Goal: Task Accomplishment & Management: Manage account settings

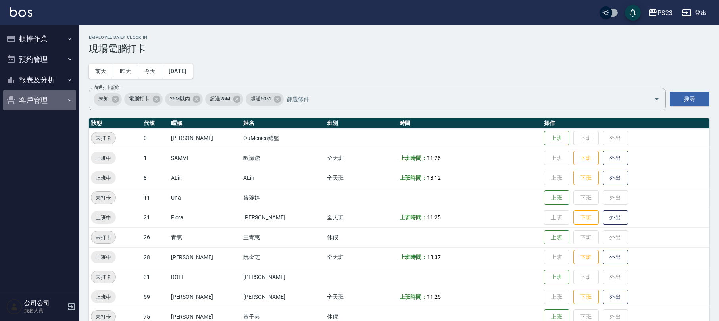
click at [62, 98] on button "客戶管理" at bounding box center [39, 100] width 73 height 21
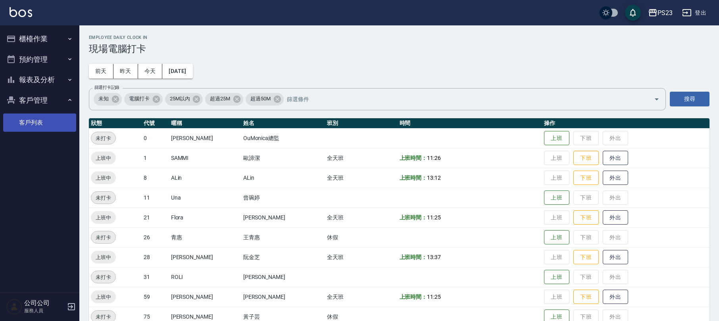
click at [51, 125] on link "客戶列表" at bounding box center [39, 123] width 73 height 18
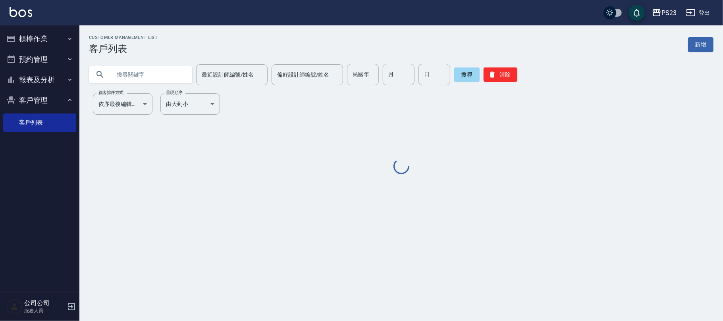
click at [119, 75] on input "text" at bounding box center [148, 74] width 75 height 21
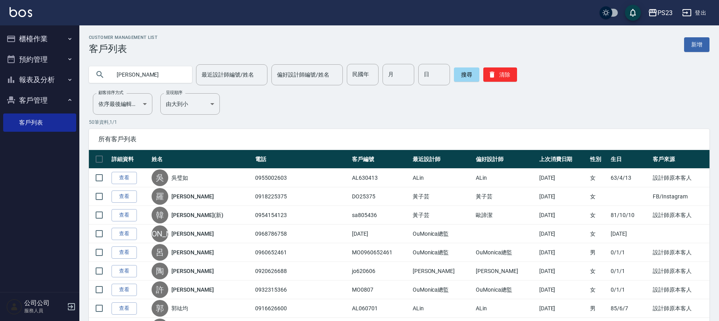
type input "[PERSON_NAME]"
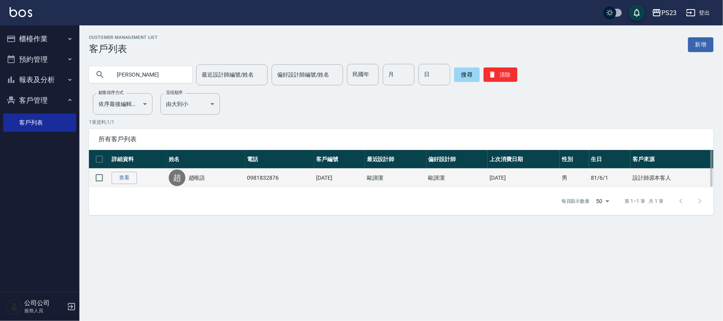
click at [187, 169] on td "[PERSON_NAME]" at bounding box center [206, 178] width 79 height 19
click at [199, 182] on link "趙唯語" at bounding box center [197, 178] width 17 height 8
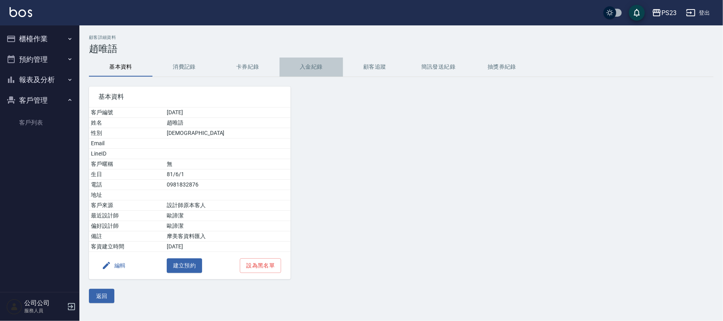
click at [299, 64] on button "入金紀錄" at bounding box center [310, 67] width 63 height 19
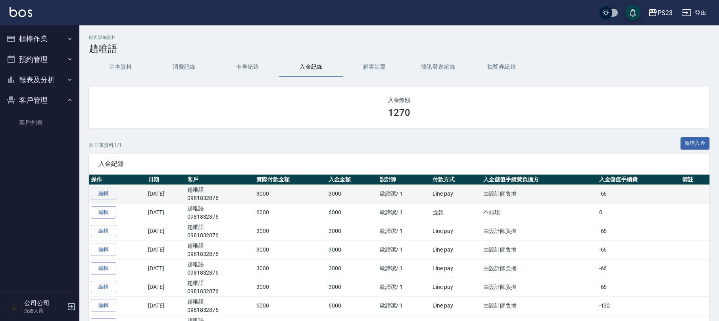
click at [210, 192] on td "趙唯語 0981832876" at bounding box center [219, 194] width 69 height 19
click at [112, 194] on link "編輯" at bounding box center [103, 194] width 25 height 12
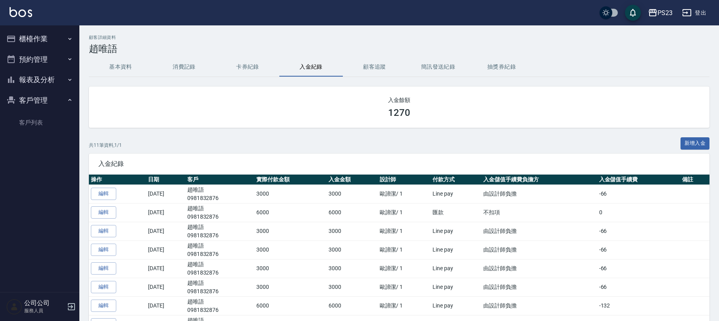
click at [191, 69] on button "消費記錄" at bounding box center [183, 67] width 63 height 19
